Goal: Task Accomplishment & Management: Use online tool/utility

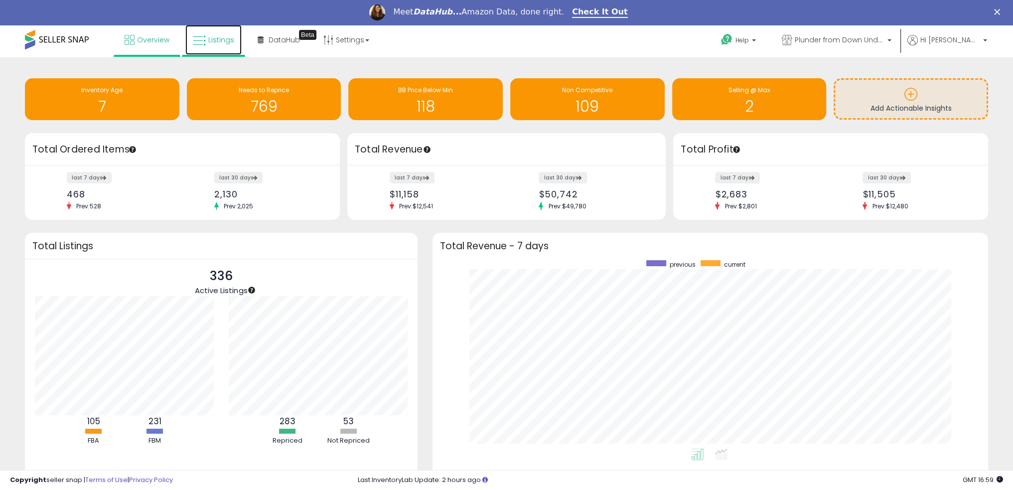
click at [226, 25] on link "Listings" at bounding box center [213, 40] width 56 height 30
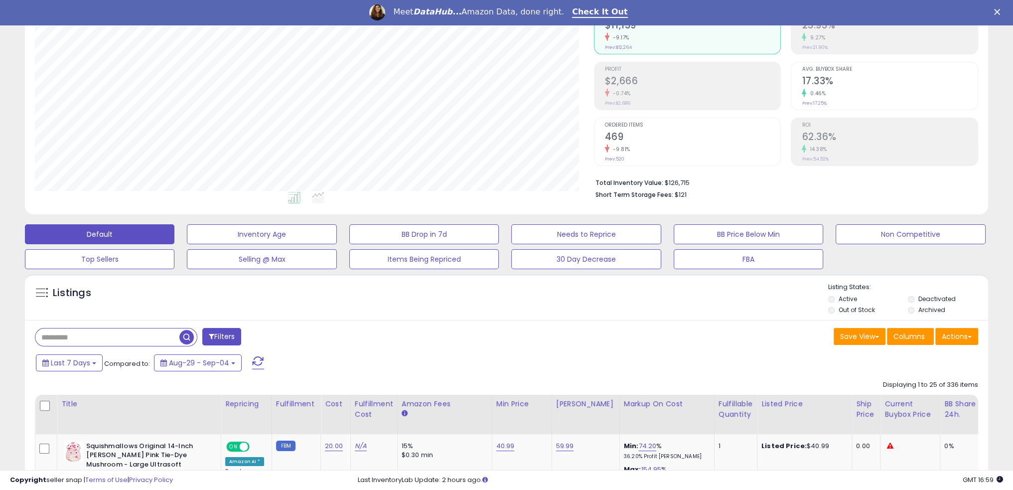
scroll to position [116, 0]
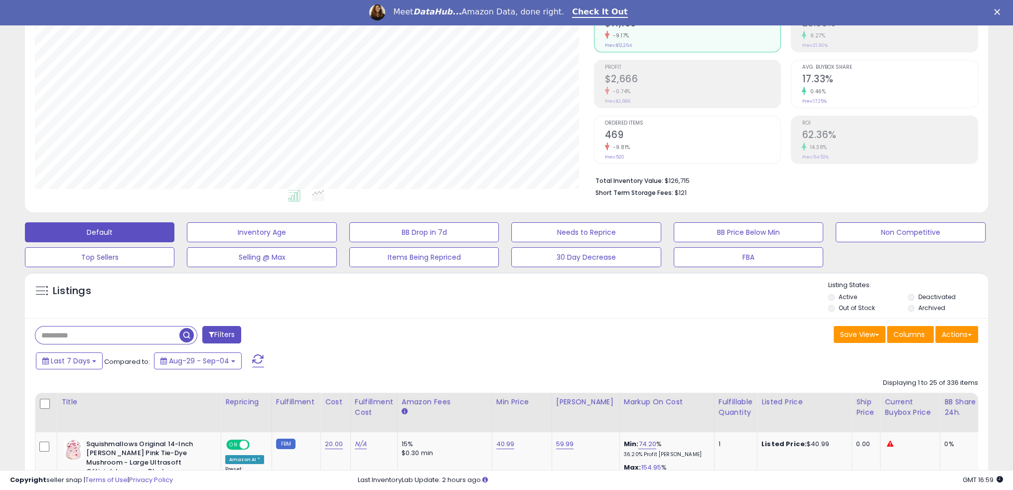
click at [683, 342] on div "Save View Save As New View Update Current View Columns Actions Import Export Vi…" at bounding box center [746, 335] width 479 height 19
click at [859, 204] on div "Analytics Totals For All Selected Listings Listings With Cost Include Returns" at bounding box center [506, 82] width 963 height 262
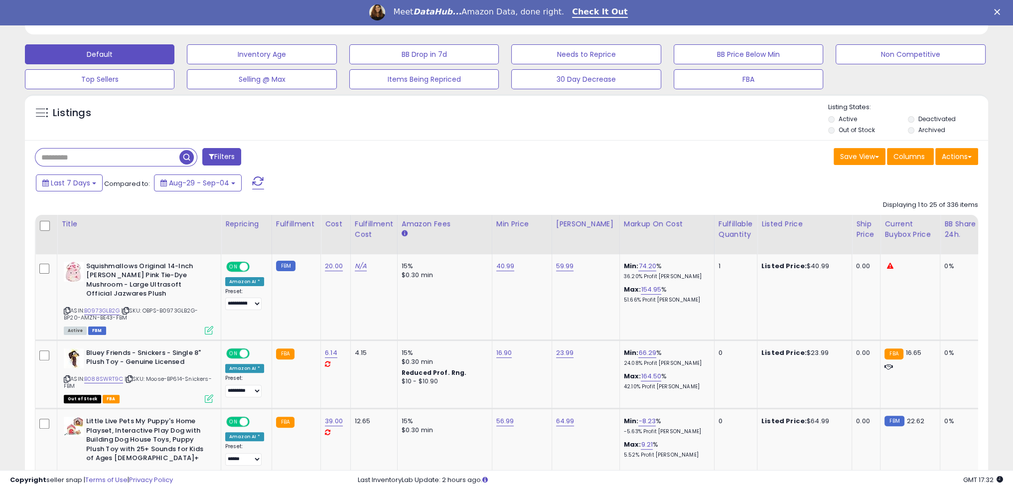
scroll to position [233, 0]
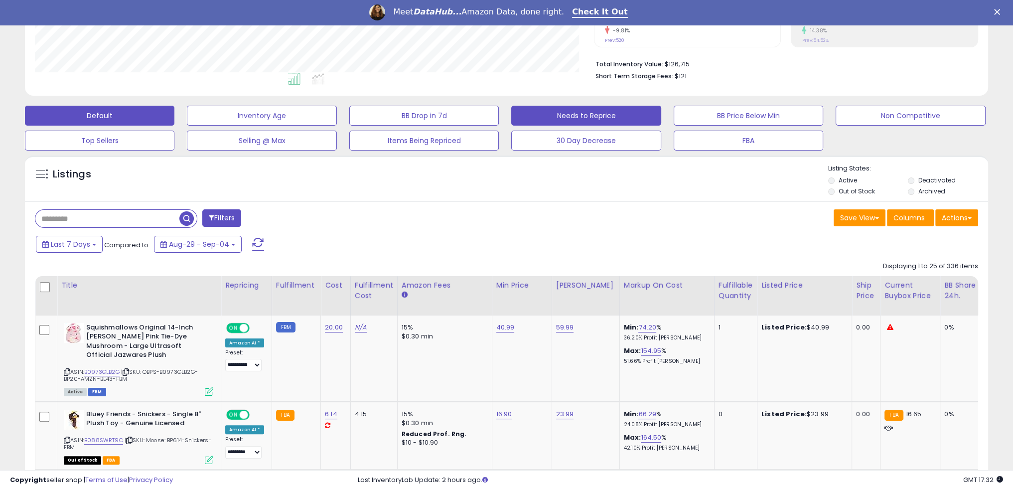
click at [623, 113] on button "Needs to Reprice" at bounding box center [585, 116] width 149 height 20
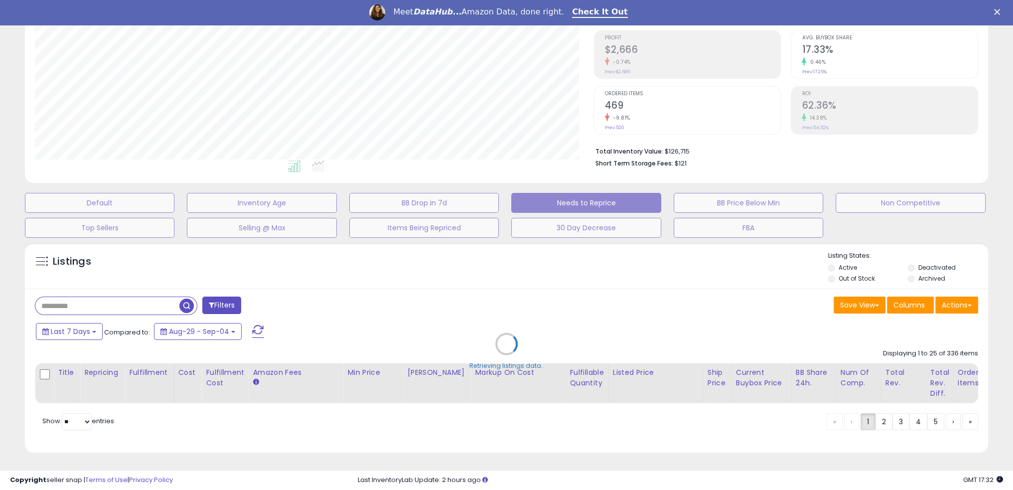
scroll to position [204, 563]
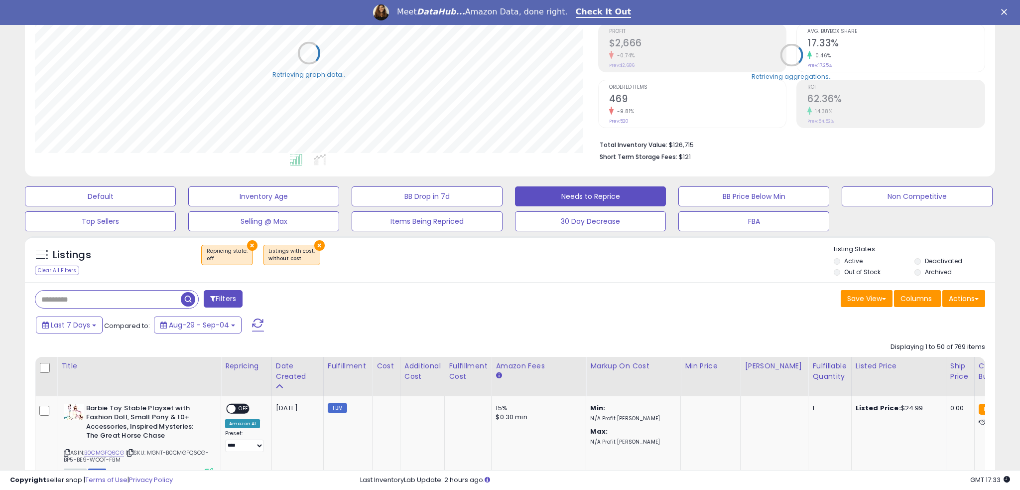
select select "**"
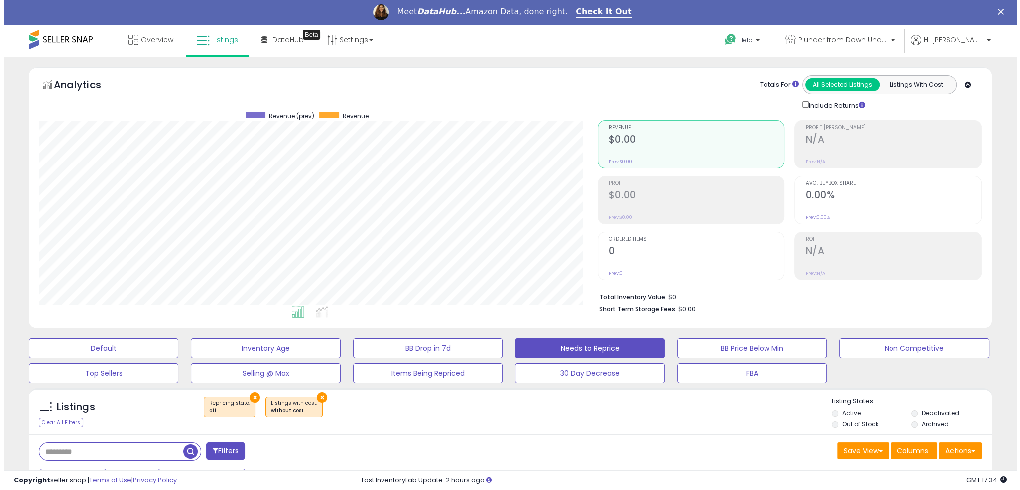
scroll to position [116, 0]
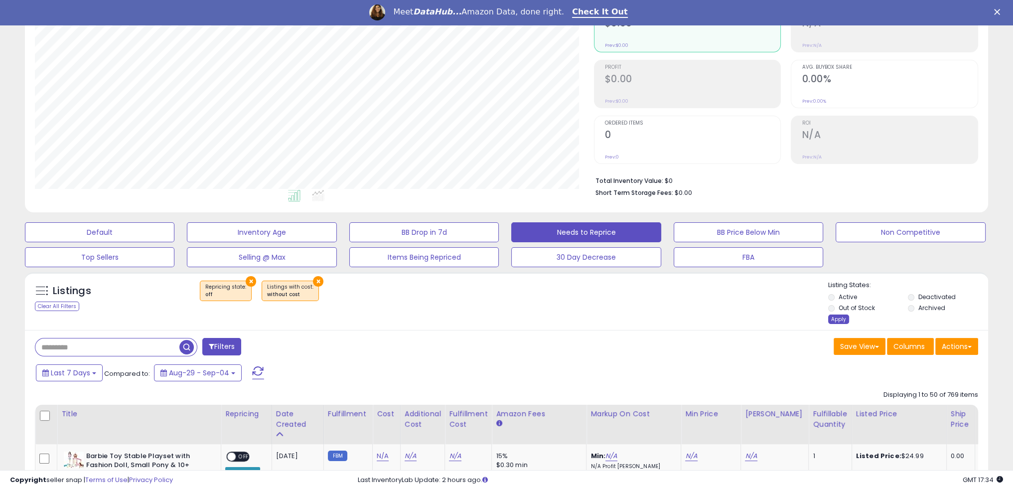
click at [841, 320] on div "Apply" at bounding box center [838, 318] width 21 height 9
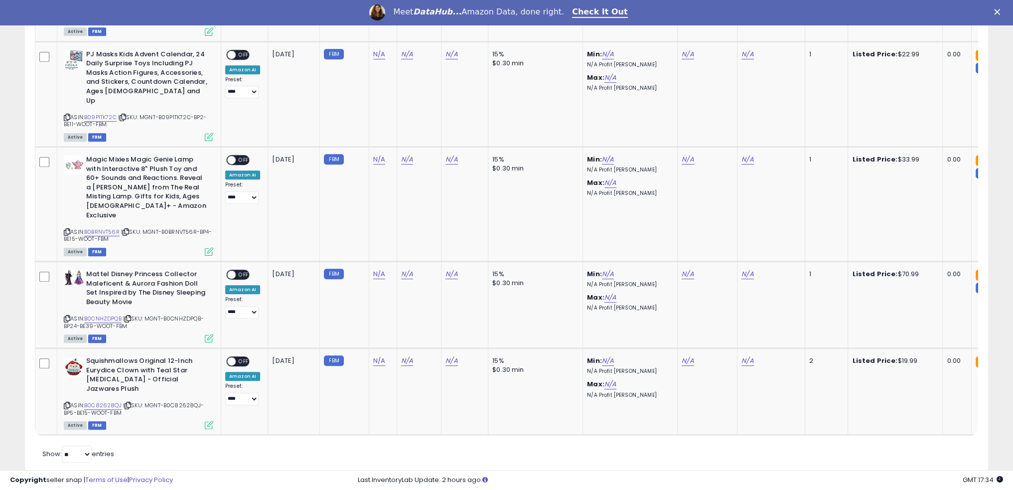
scroll to position [572, 0]
